Goal: Find contact information: Obtain details needed to contact an individual or organization

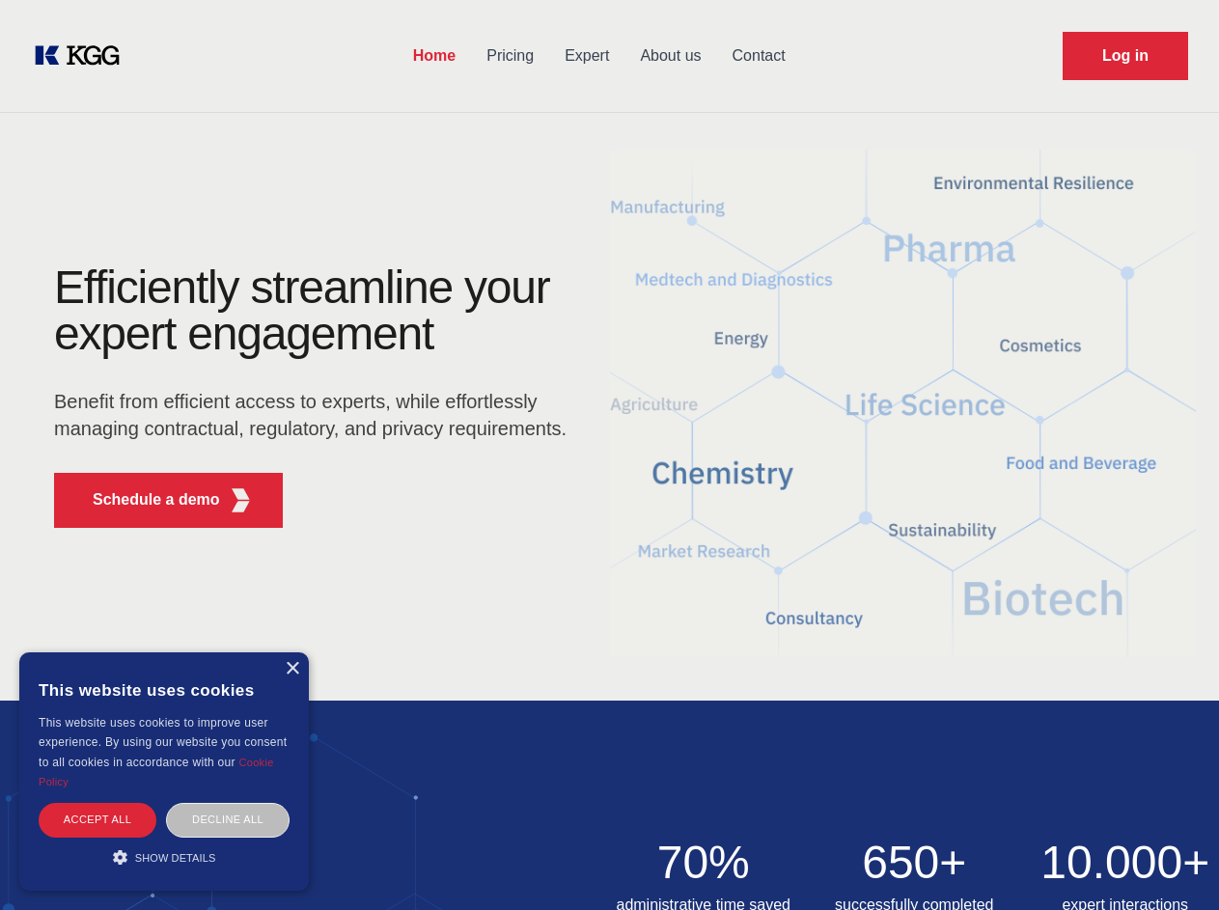
click at [609, 455] on div "Efficiently streamline your expert engagement Benefit from efficient access to …" at bounding box center [316, 403] width 587 height 279
click at [145, 500] on p "Schedule a demo" at bounding box center [156, 499] width 127 height 23
click at [291, 669] on div "×" at bounding box center [292, 669] width 14 height 14
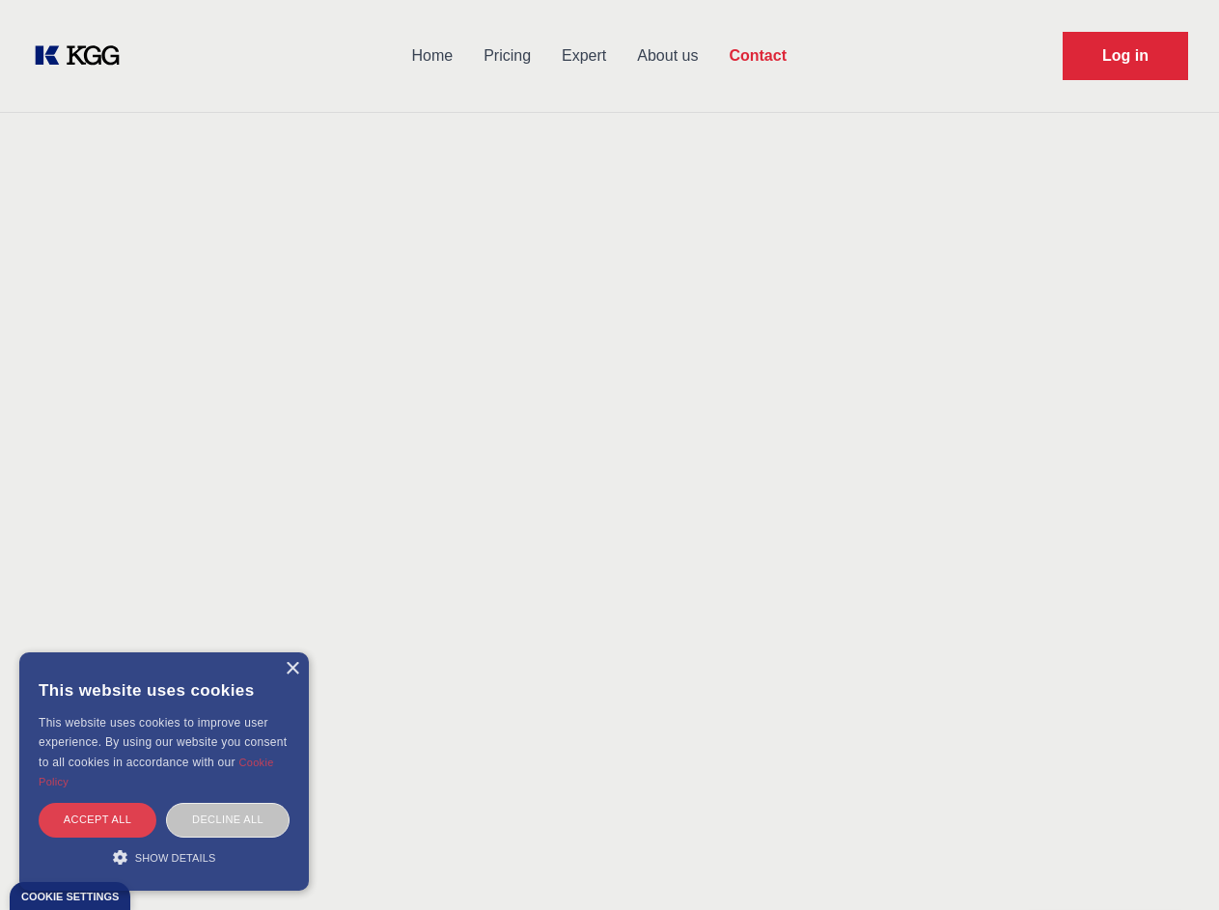
click at [97, 819] on div "Accept all" at bounding box center [98, 820] width 118 height 34
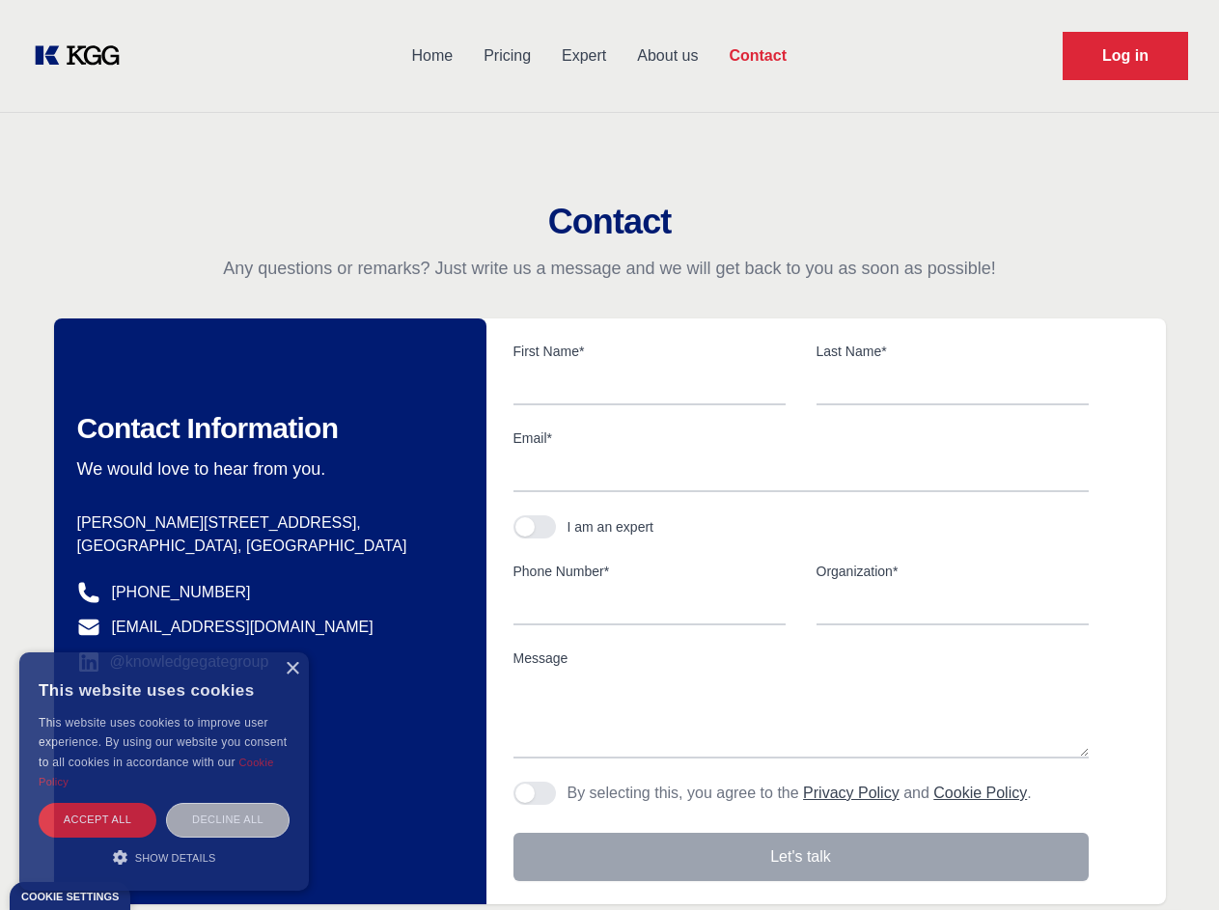
click at [228, 819] on div "Contact Information We would love to hear from you. Postal address [PERSON_NAME…" at bounding box center [270, 611] width 432 height 586
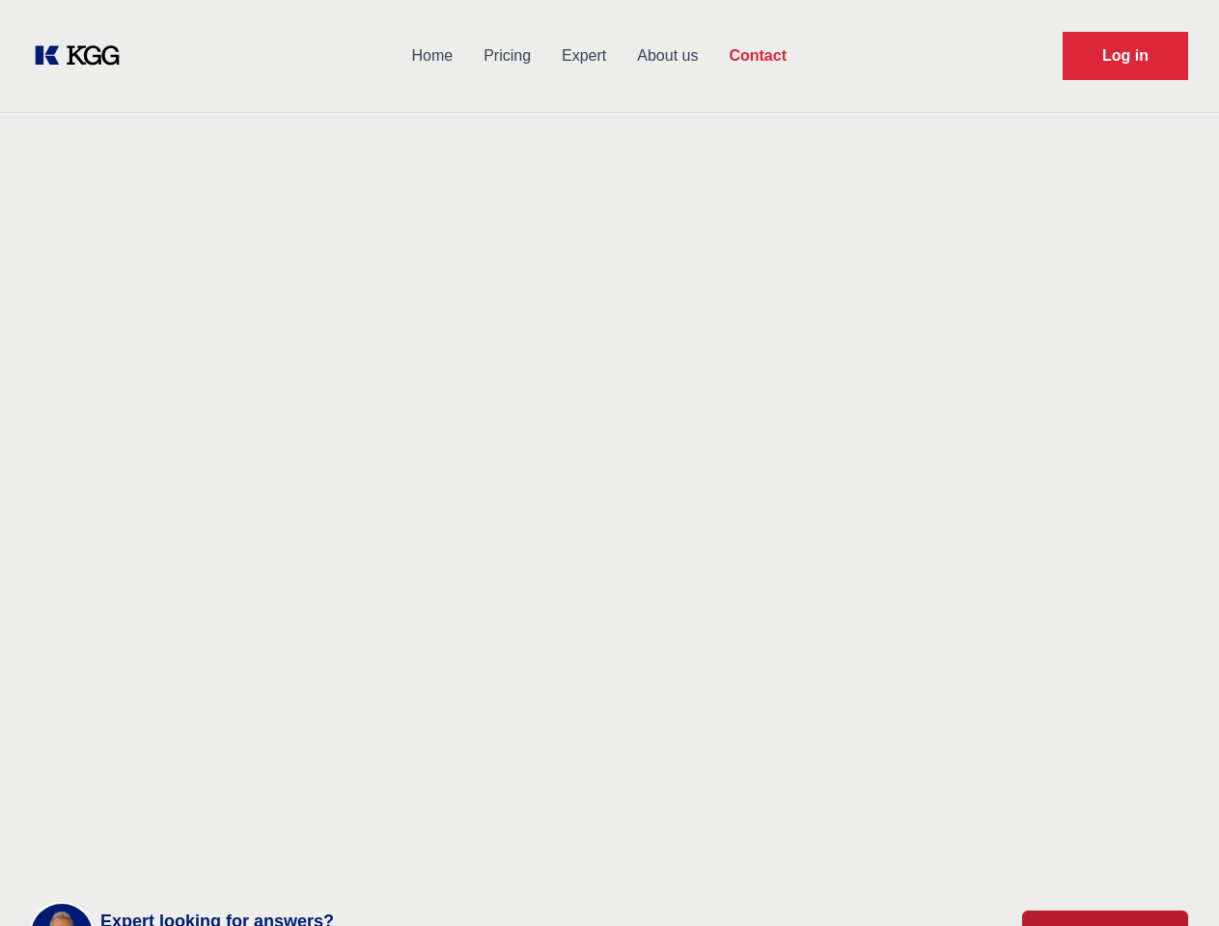
click at [164, 857] on div "Contact Information We would love to hear from you. Postal address [PERSON_NAME…" at bounding box center [270, 611] width 432 height 586
